Goal: Task Accomplishment & Management: Manage account settings

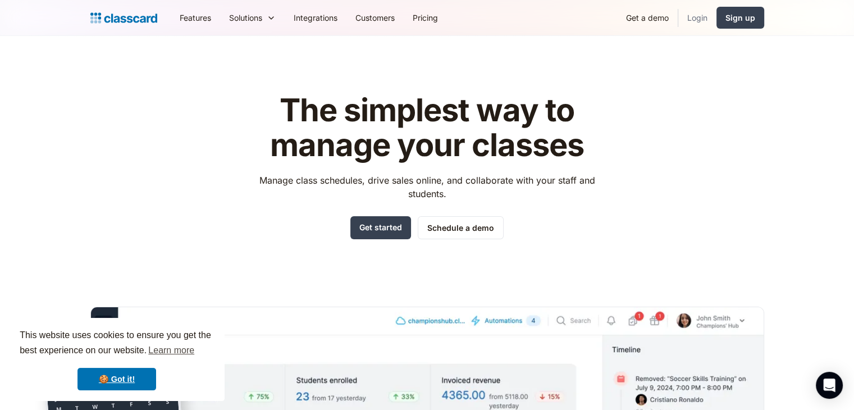
click at [703, 18] on link "Login" at bounding box center [698, 17] width 38 height 25
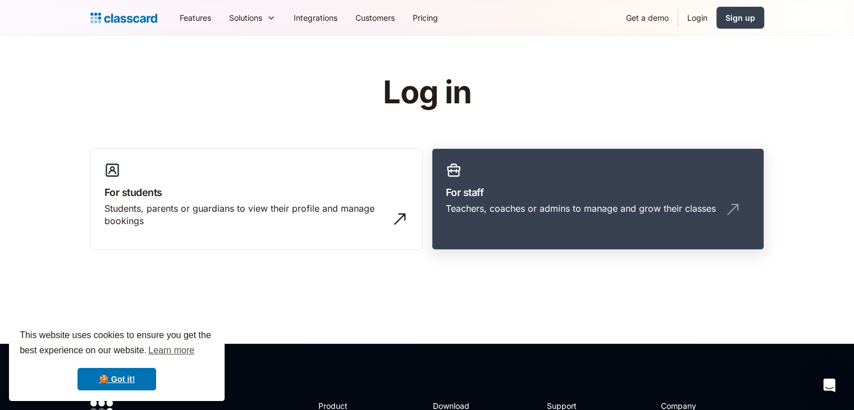
click at [494, 203] on div "Teachers, coaches or admins to manage and grow their classes" at bounding box center [581, 208] width 270 height 12
